Goal: Task Accomplishment & Management: Use online tool/utility

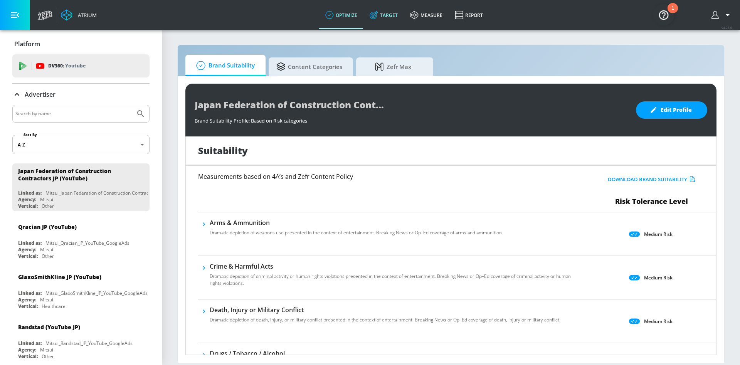
click at [374, 12] on icon at bounding box center [374, 15] width 8 height 8
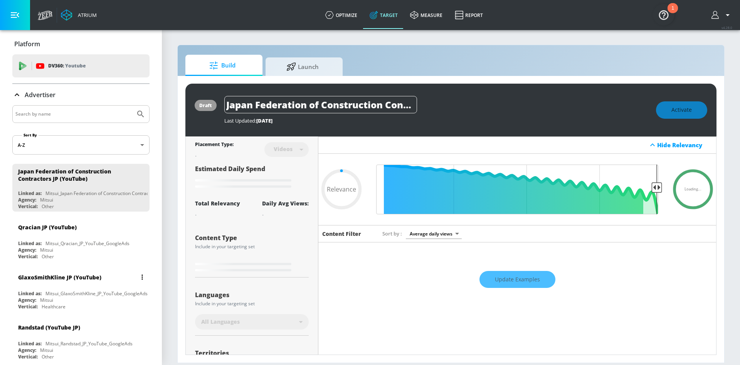
type input "0.6"
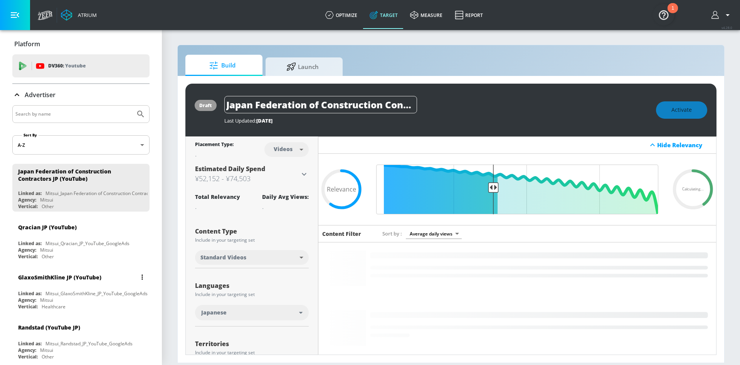
click at [58, 294] on div "Mitsui_GlaxoSmithKline_JP_YouTube_GoogleAds" at bounding box center [96, 293] width 102 height 7
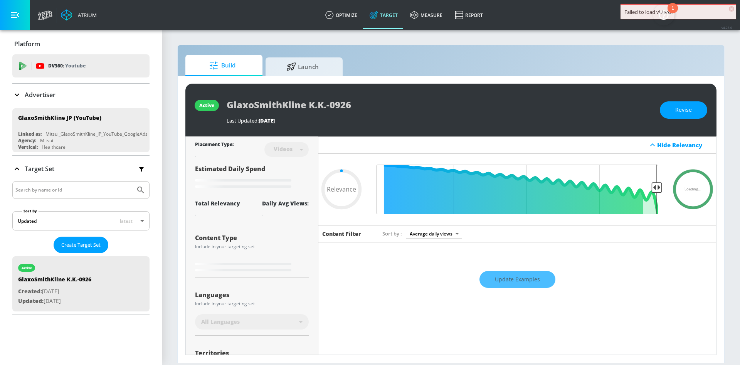
type input "0.6"
